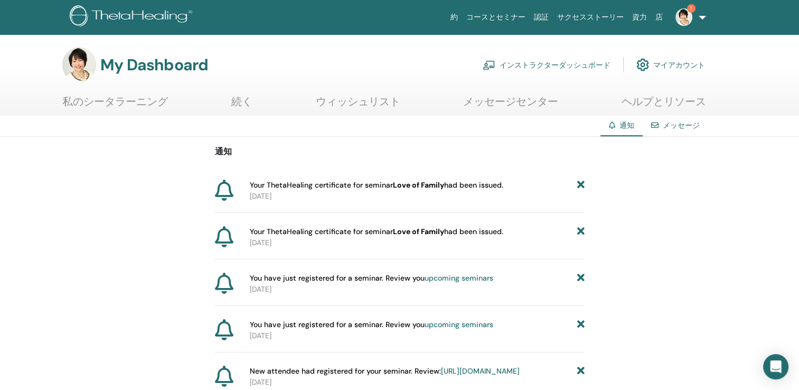
drag, startPoint x: 251, startPoint y: 184, endPoint x: 507, endPoint y: 187, distance: 256.1
click at [507, 187] on div "Your ThetaHealing certificate for seminar Love of Family had been issued." at bounding box center [417, 185] width 335 height 11
copy span "Your ThetaHealing certificate for seminar Love of Family had been issued."
click at [545, 149] on p "通知" at bounding box center [400, 151] width 370 height 13
click at [699, 13] on link "1" at bounding box center [688, 17] width 43 height 34
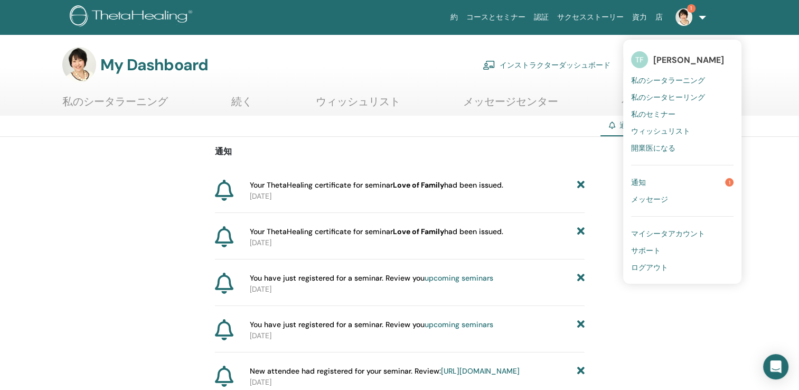
click at [654, 185] on link "通知 1" at bounding box center [682, 182] width 102 height 17
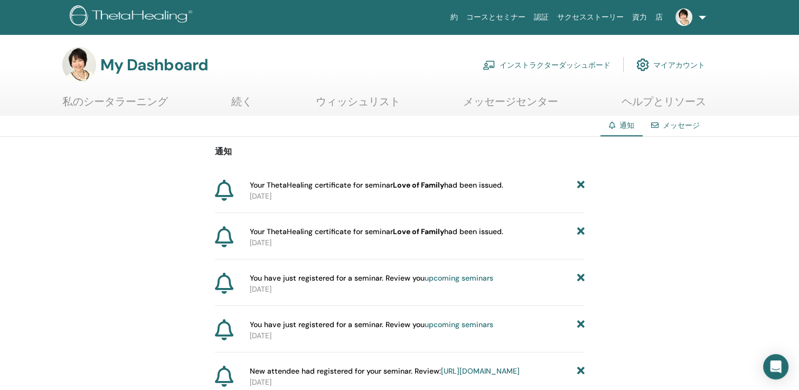
click at [410, 213] on div "通知 Your ThetaHealing certificate for seminar Love of Family had been issued. 20…" at bounding box center [400, 384] width 370 height 494
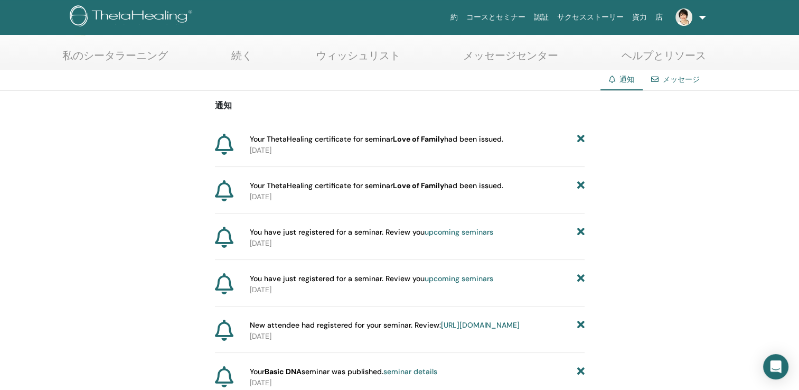
scroll to position [46, 0]
click at [446, 226] on link "upcoming seminars" at bounding box center [458, 231] width 69 height 10
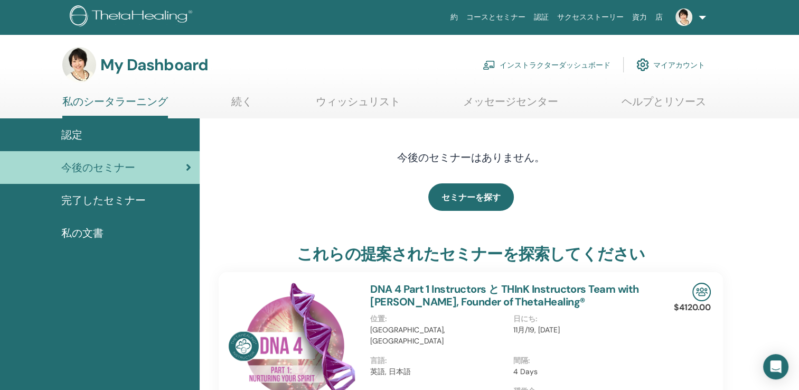
click at [701, 15] on link at bounding box center [688, 17] width 43 height 34
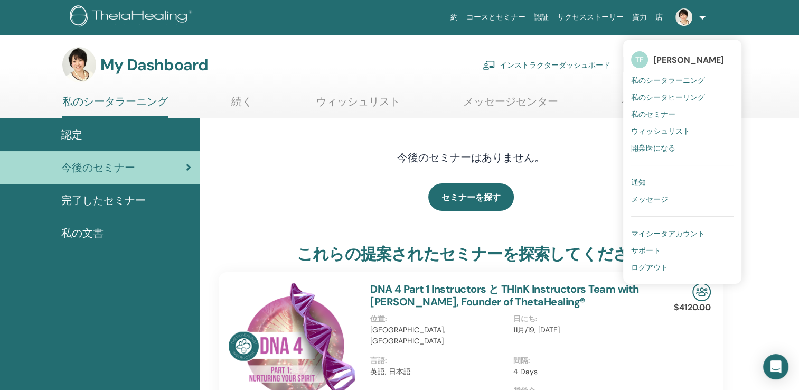
click at [666, 83] on span "私のシータラーニング" at bounding box center [668, 80] width 74 height 10
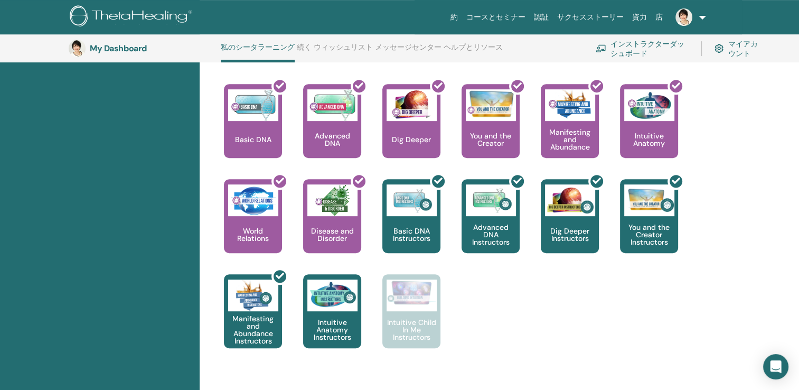
scroll to position [441, 0]
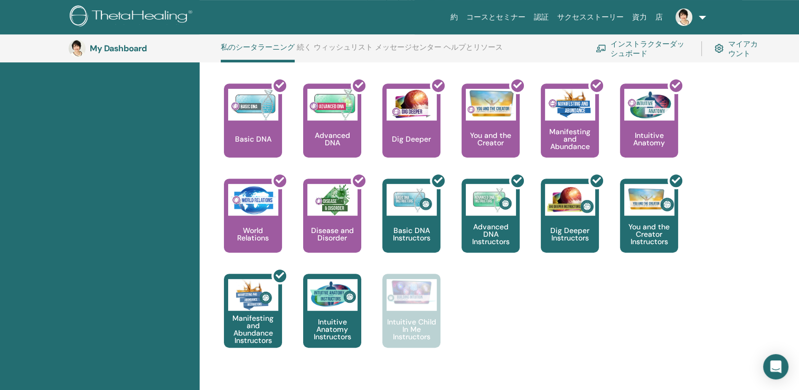
click at [648, 317] on div "This is where your ThetaHealing journey begins. This is the first seminar to ta…" at bounding box center [463, 225] width 520 height 285
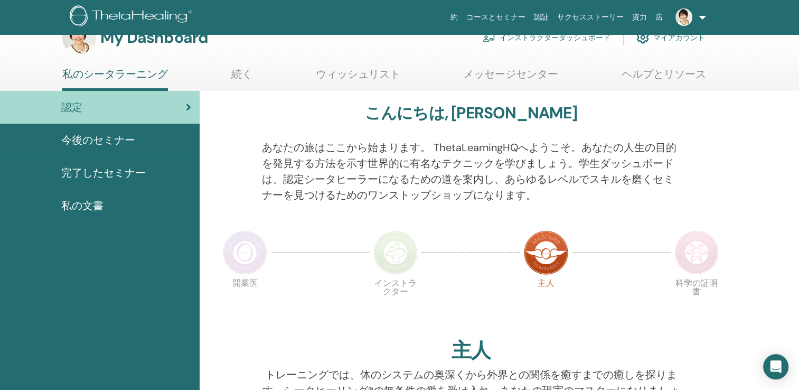
scroll to position [0, 0]
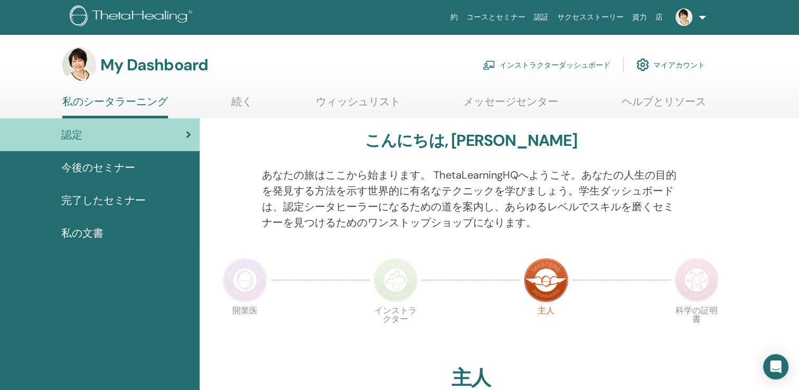
click at [96, 196] on span "完了したセミナー" at bounding box center [103, 200] width 84 height 16
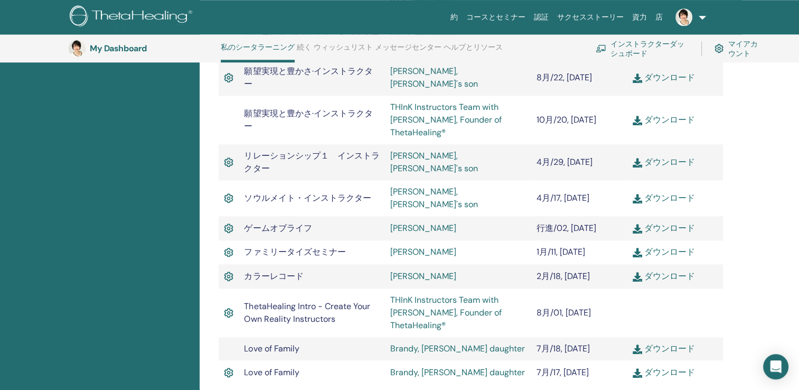
scroll to position [1038, 0]
drag, startPoint x: 246, startPoint y: 282, endPoint x: 365, endPoint y: 294, distance: 119.8
click at [365, 294] on td "ThetaHealing Intro - Create Your Own Reality Instructors" at bounding box center [312, 311] width 146 height 49
copy span "ThetaHealing Intro - Create Your Own Reality Instructors"
drag, startPoint x: 388, startPoint y: 278, endPoint x: 472, endPoint y: 307, distance: 88.8
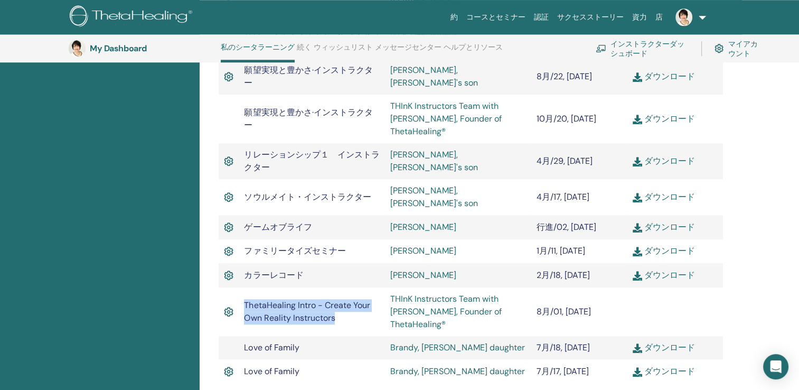
click at [472, 307] on td "THInK Instructors Team with [PERSON_NAME], Founder of ThetaHealing®" at bounding box center [458, 311] width 146 height 49
copy link "THInK Instructors Team with [PERSON_NAME], Founder of ThetaHealing®"
click at [660, 287] on td at bounding box center [675, 311] width 96 height 49
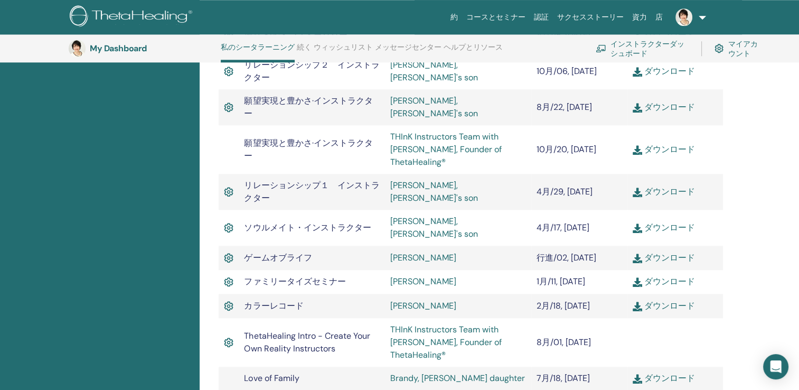
scroll to position [1007, 0]
